Goal: Browse casually: Explore the website without a specific task or goal

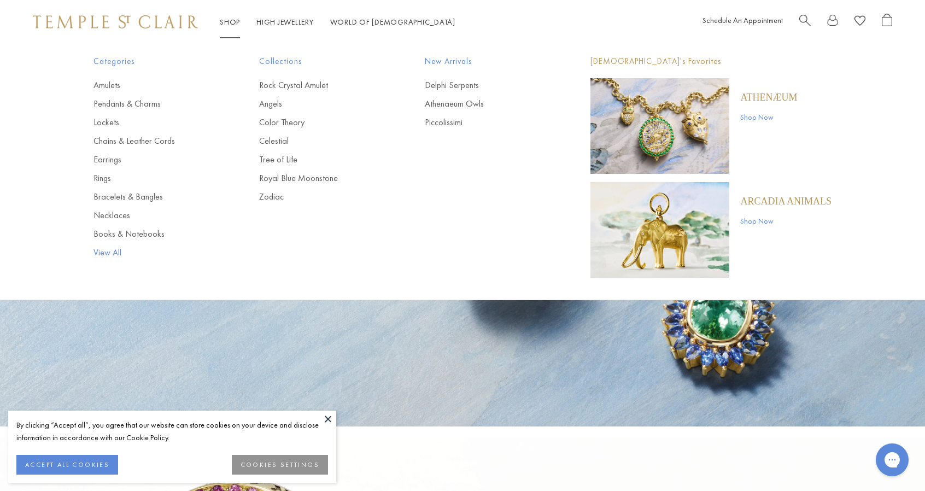
click at [108, 252] on link "View All" at bounding box center [154, 252] width 122 height 12
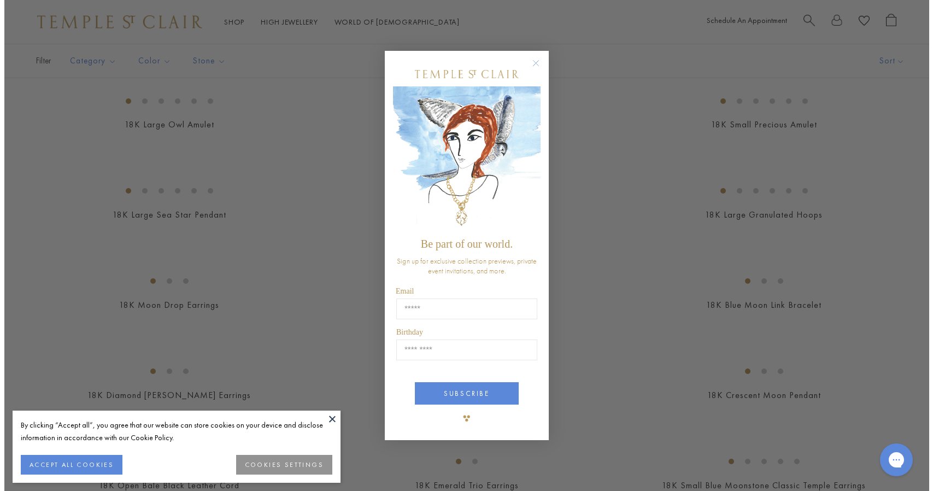
scroll to position [2031, 0]
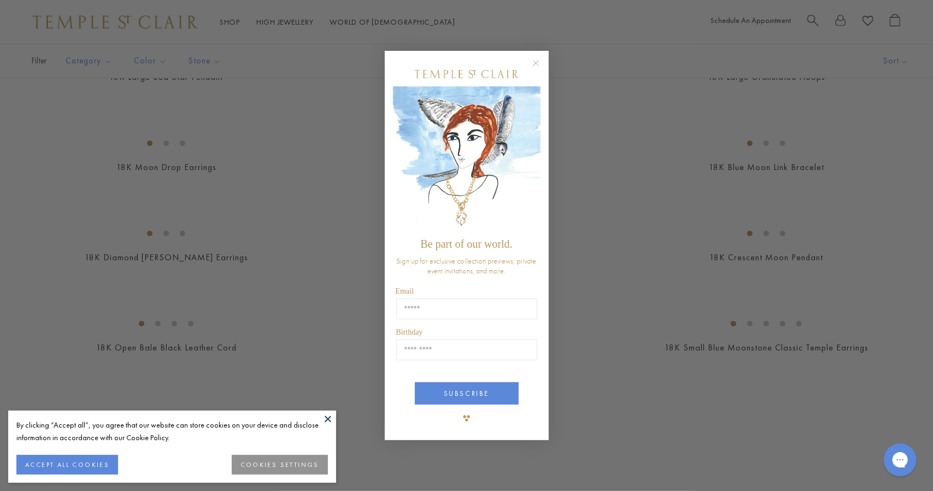
click at [534, 63] on circle "Close dialog" at bounding box center [535, 63] width 13 height 13
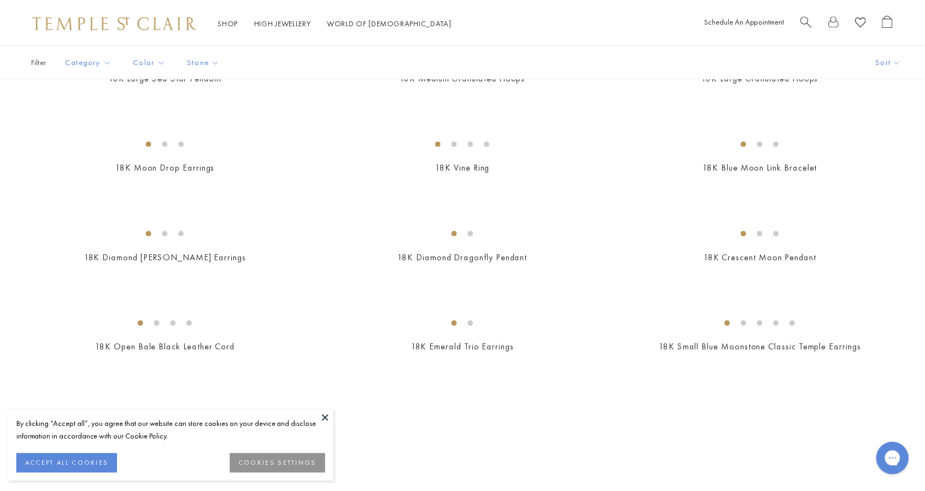
scroll to position [2017, 0]
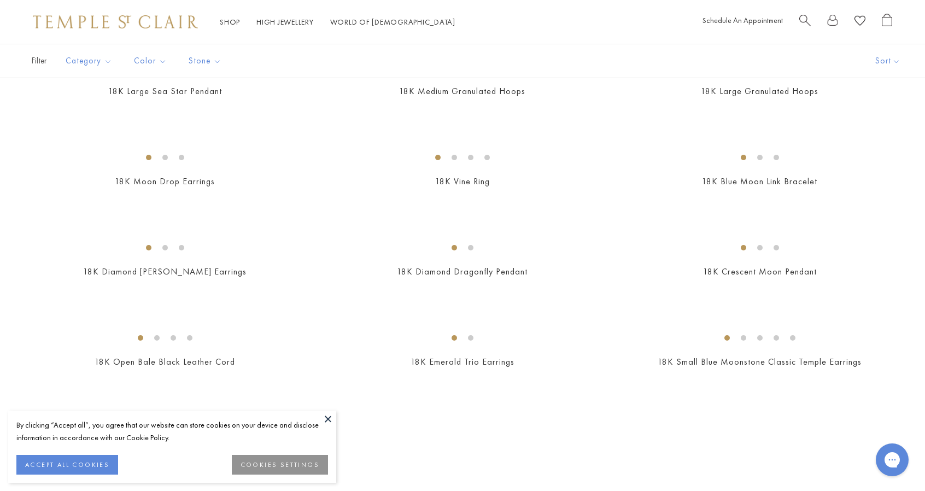
click at [97, 461] on button "ACCEPT ALL COOKIES" at bounding box center [67, 465] width 102 height 20
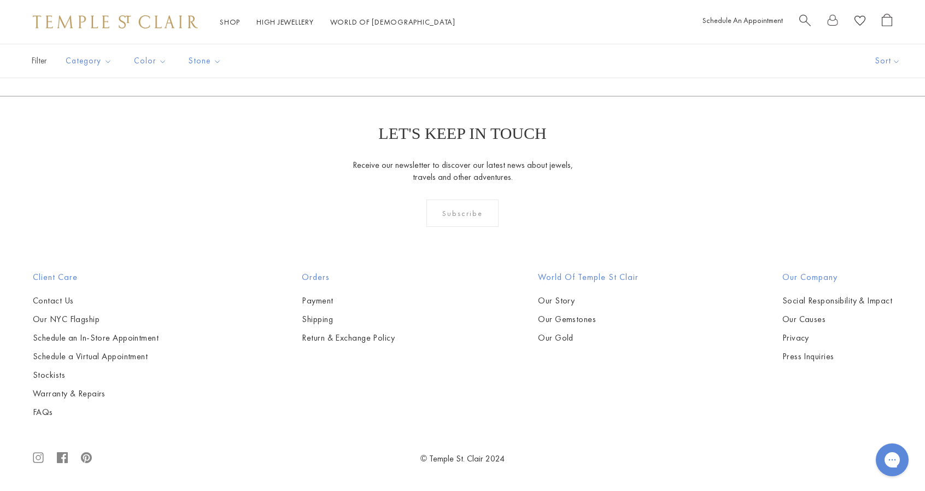
scroll to position [6756, 0]
click at [0, 0] on img at bounding box center [0, 0] width 0 height 0
click at [411, 52] on link "2" at bounding box center [409, 37] width 36 height 30
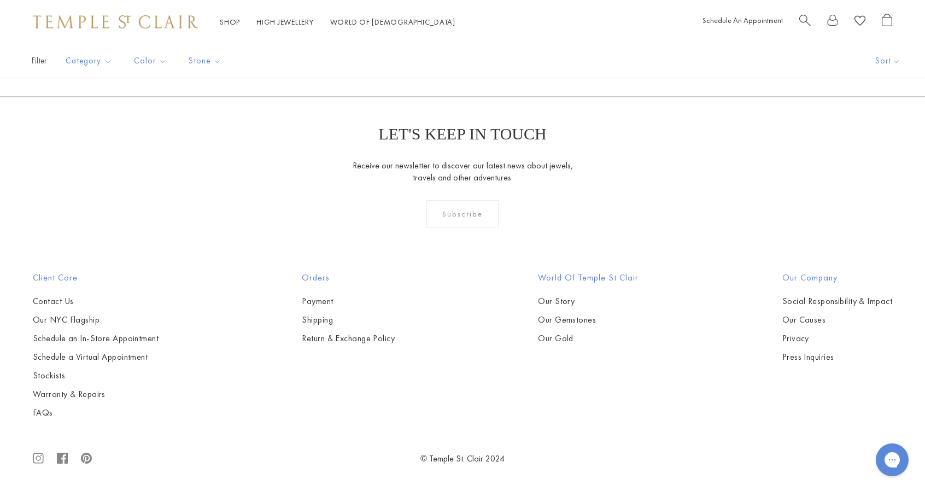
click at [446, 52] on link "3" at bounding box center [444, 37] width 36 height 30
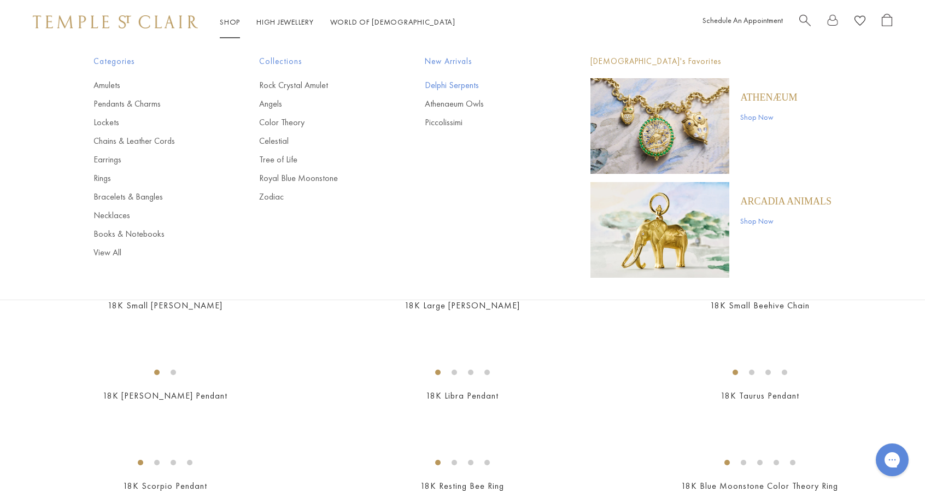
click at [457, 85] on link "Delphi Serpents" at bounding box center [486, 85] width 122 height 12
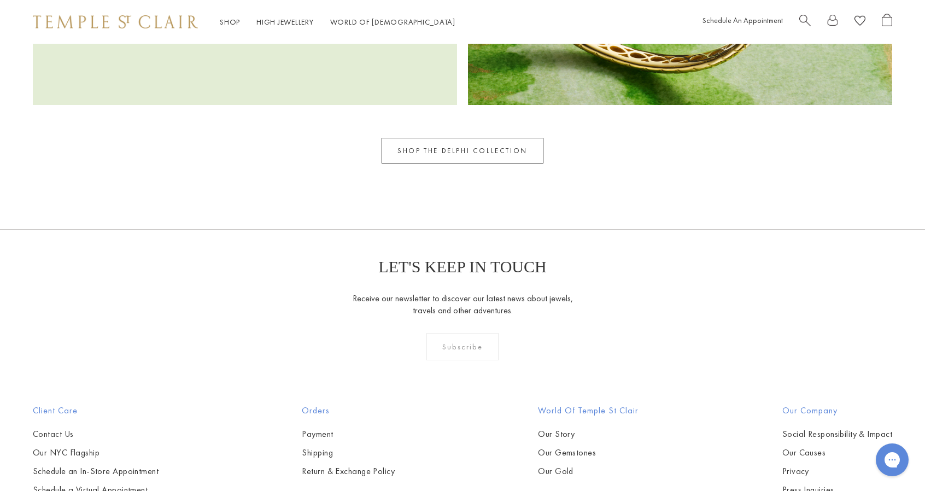
scroll to position [2085, 0]
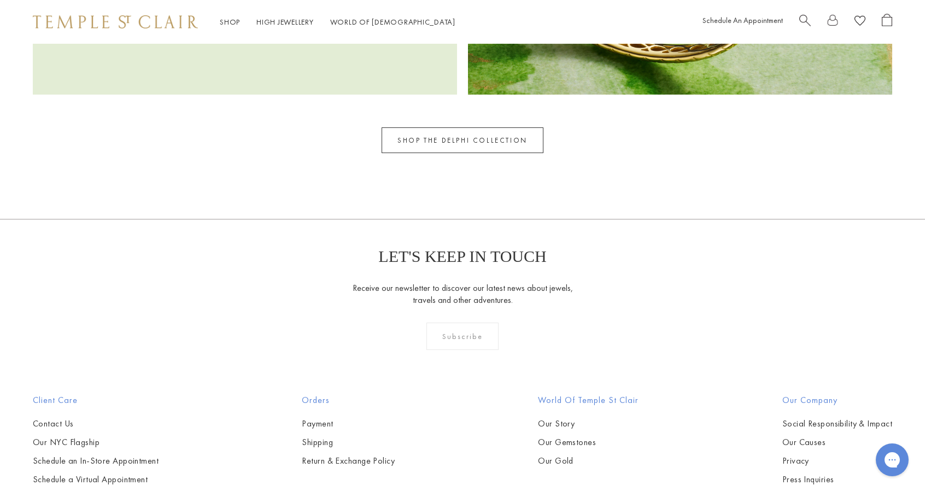
click at [459, 142] on link "SHOP THE DELPHI COLLECTION" at bounding box center [462, 140] width 162 height 26
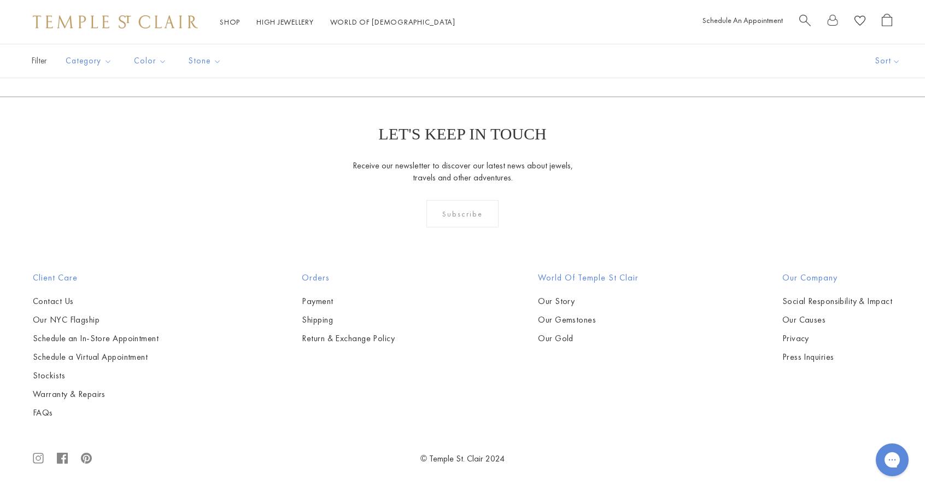
scroll to position [601, 0]
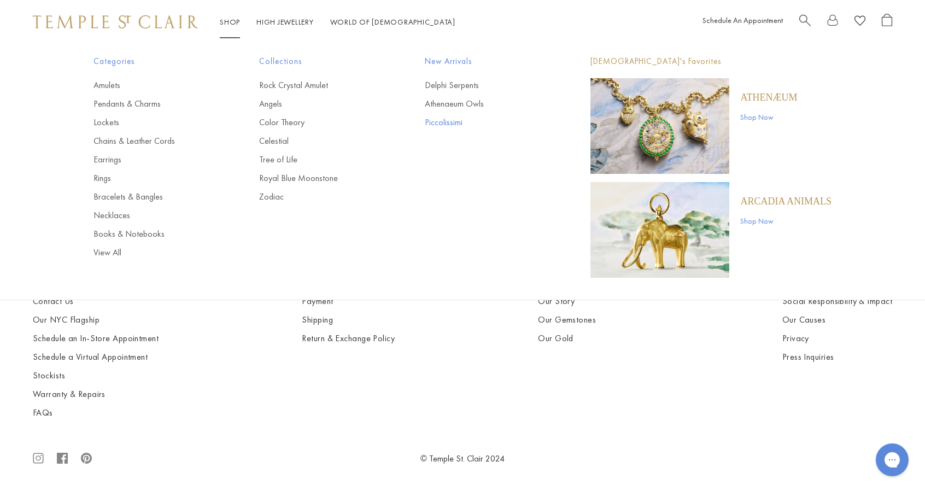
click at [460, 119] on link "Piccolissimi" at bounding box center [486, 122] width 122 height 12
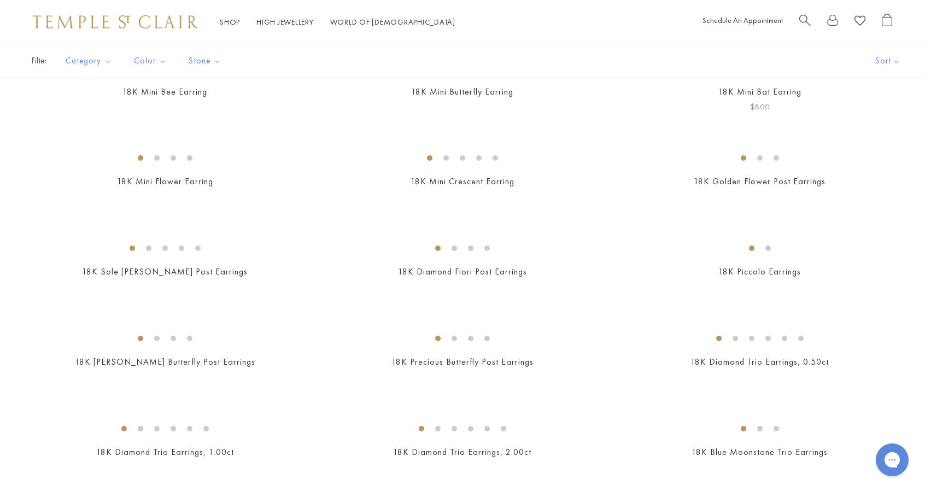
scroll to position [269, 0]
click at [0, 0] on img at bounding box center [0, 0] width 0 height 0
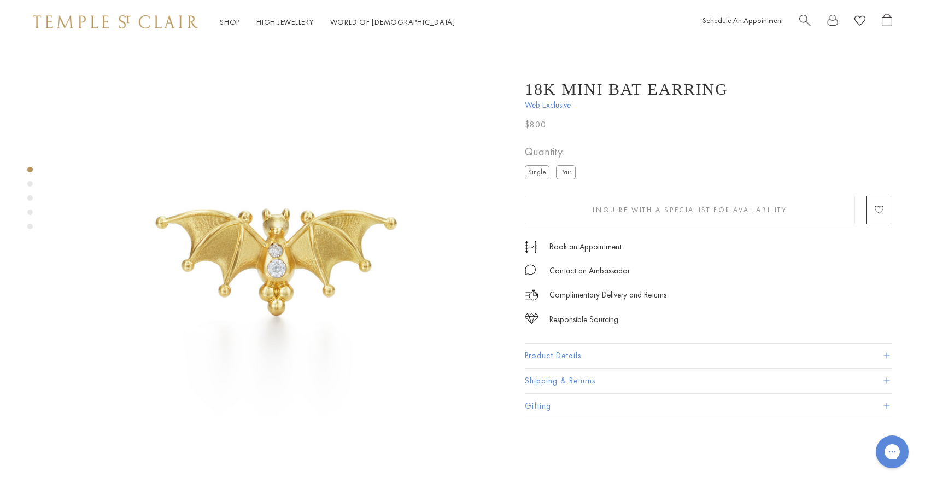
click at [562, 175] on label "Pair" at bounding box center [566, 172] width 20 height 14
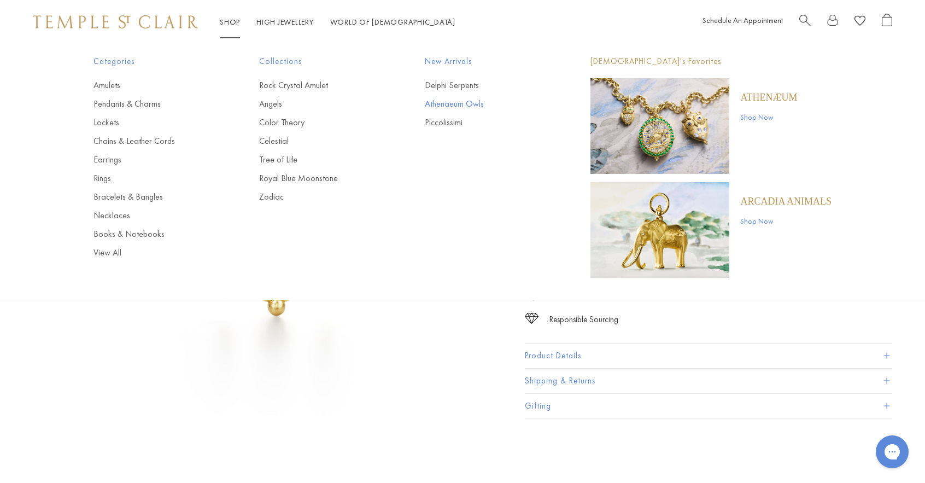
click at [455, 104] on link "Athenaeum Owls" at bounding box center [486, 104] width 122 height 12
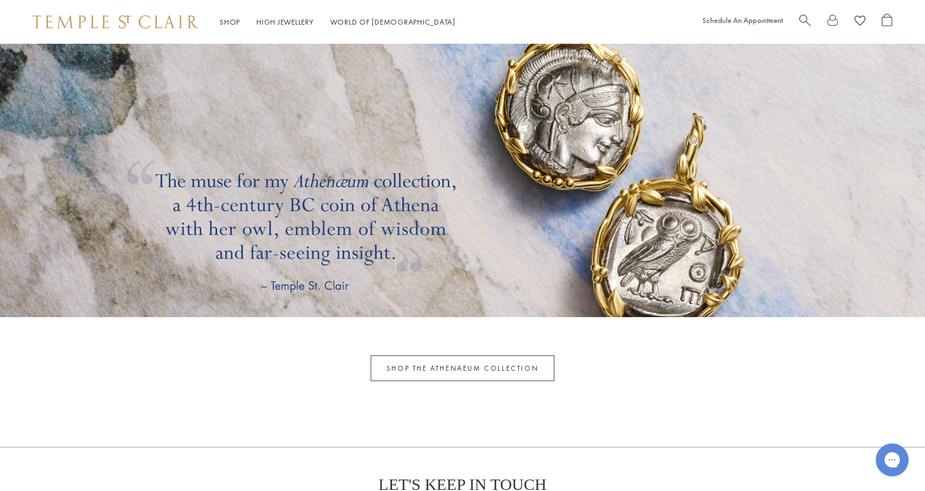
scroll to position [3461, 0]
click at [475, 364] on link "SHOP THE ATHENAEUM COLLECTION" at bounding box center [462, 368] width 184 height 26
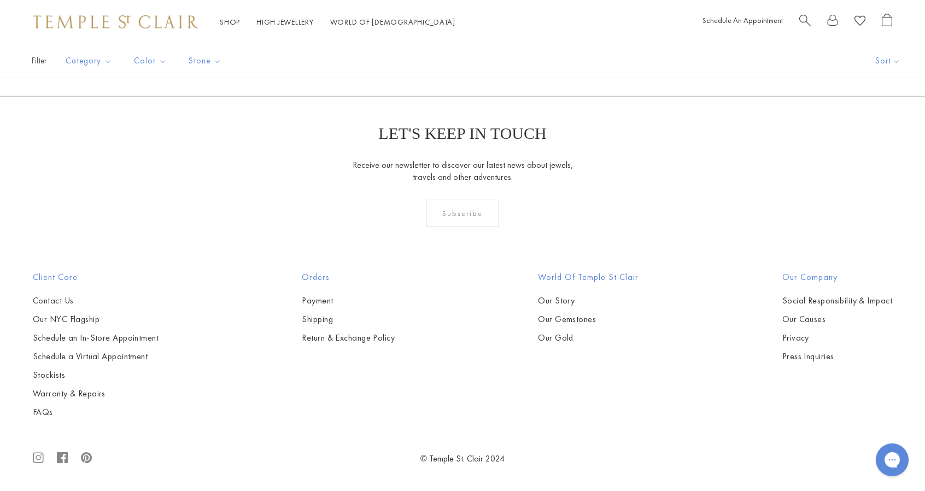
scroll to position [2656, 0]
